Goal: Information Seeking & Learning: Check status

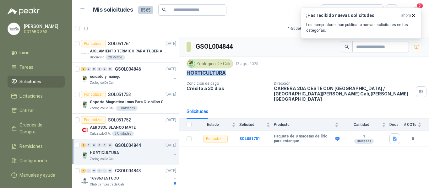
drag, startPoint x: 187, startPoint y: 73, endPoint x: 248, endPoint y: 73, distance: 60.9
click at [248, 73] on div "HORTICULTURA" at bounding box center [304, 73] width 235 height 7
drag, startPoint x: 275, startPoint y: 134, endPoint x: 297, endPoint y: 137, distance: 22.2
click at [297, 137] on b "Paquete de 8 macetas de lirio para estanque" at bounding box center [304, 139] width 60 height 10
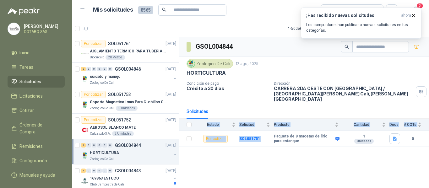
drag, startPoint x: 274, startPoint y: 128, endPoint x: 309, endPoint y: 143, distance: 38.0
click at [309, 143] on div "GSOL004844 Zoologico De Cali [DATE] HORTICULTURA Condición de pago Crédito a 30…" at bounding box center [304, 113] width 250 height 153
click at [304, 134] on b "Paquete de 8 macetas de lirio para estanque" at bounding box center [304, 139] width 60 height 10
click at [278, 134] on b "Paquete de 8 macetas de lirio para estanque" at bounding box center [304, 139] width 60 height 10
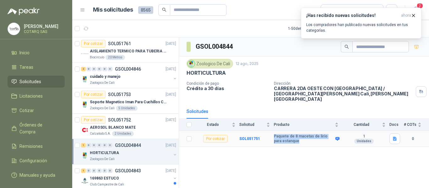
drag, startPoint x: 273, startPoint y: 131, endPoint x: 290, endPoint y: 136, distance: 17.2
click at [290, 136] on tr "Por cotizar SOL051751 Paquete de 8 macetas [PERSON_NAME] para estanque 1 Unidad…" at bounding box center [304, 139] width 250 height 16
copy tr "Paquete de 8 macetas de lirio para estanque"
